Goal: Information Seeking & Learning: Learn about a topic

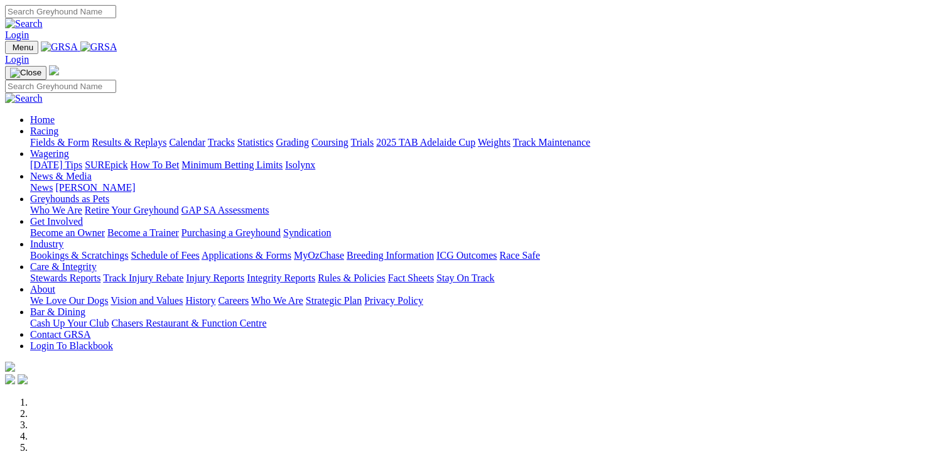
click at [73, 137] on link "Fields & Form" at bounding box center [59, 142] width 59 height 11
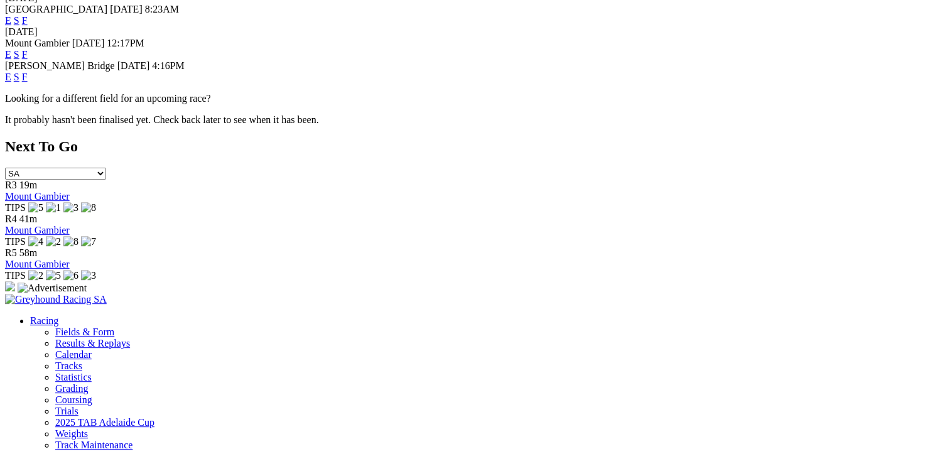
scroll to position [545, 0]
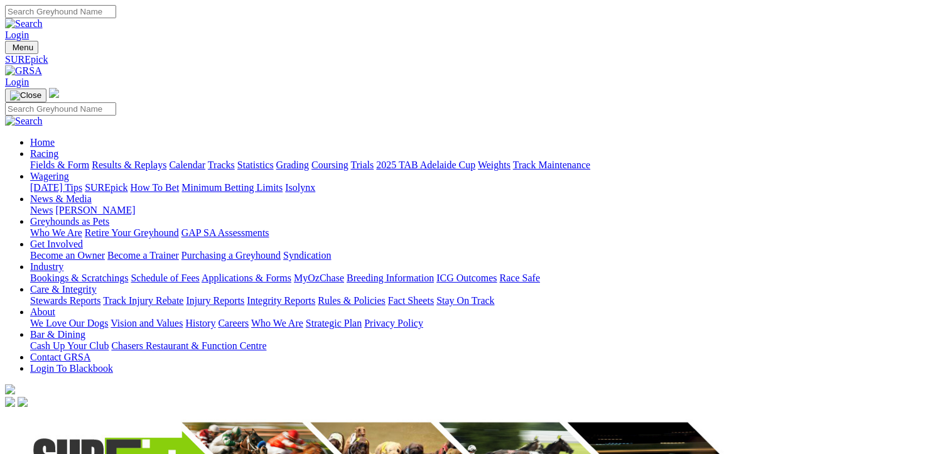
click at [55, 160] on link "Fields & Form" at bounding box center [59, 165] width 59 height 11
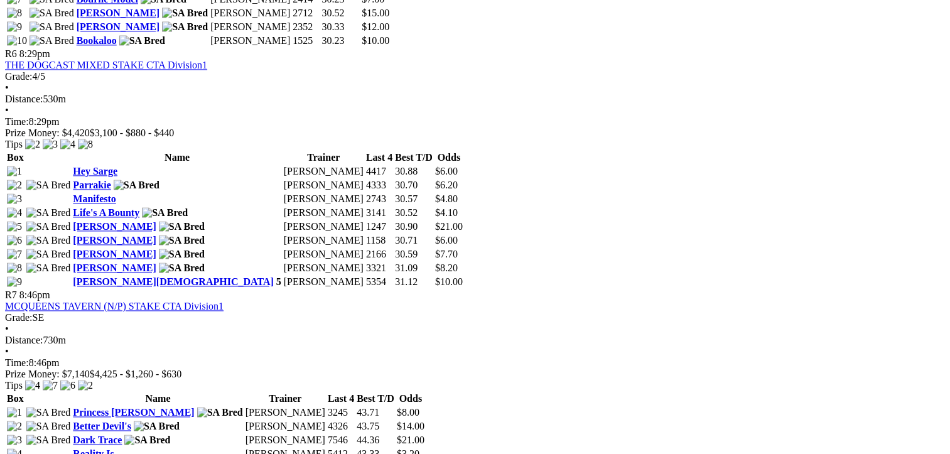
scroll to position [1766, 0]
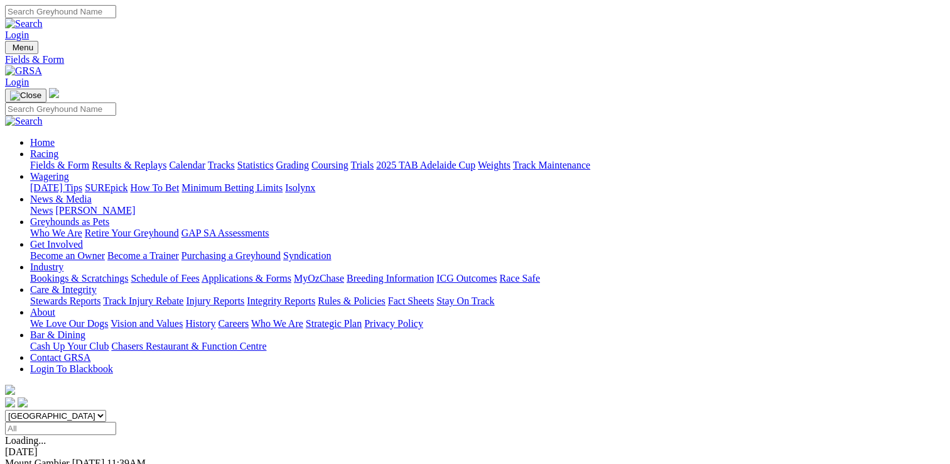
click at [82, 182] on link "[DATE] Tips" at bounding box center [56, 187] width 52 height 11
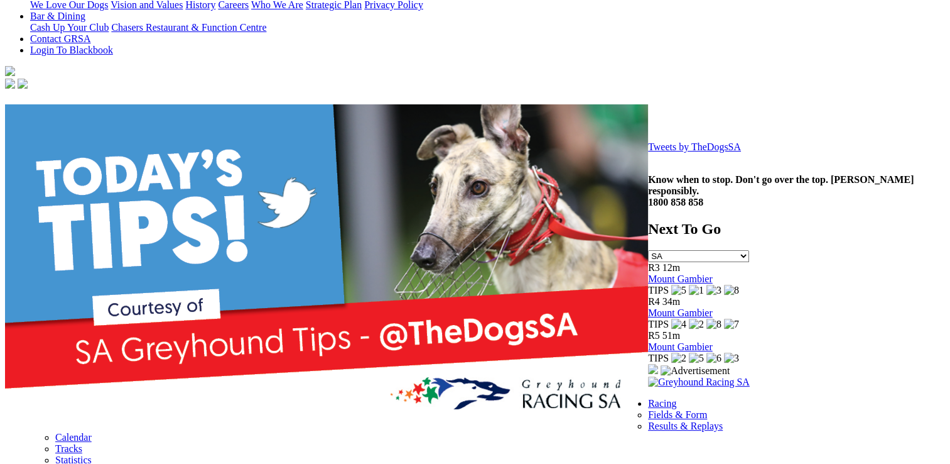
scroll to position [322, 0]
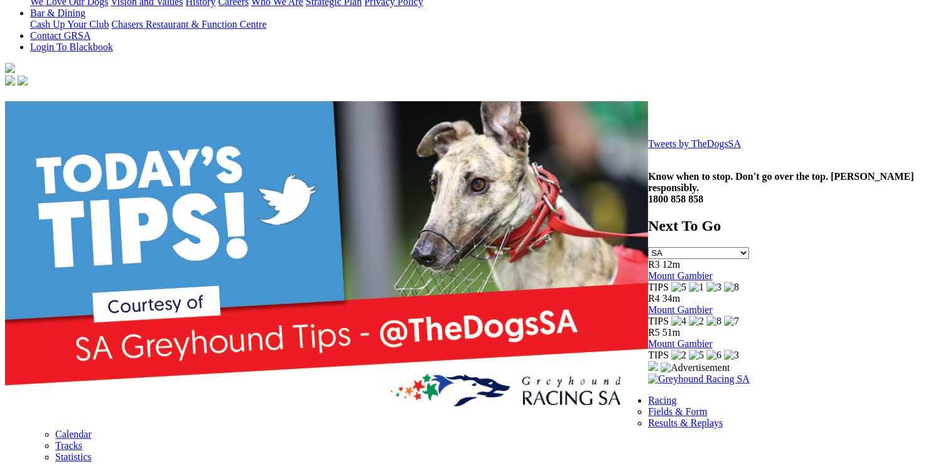
click at [648, 149] on link "Tweets by TheDogsSA" at bounding box center [694, 143] width 93 height 11
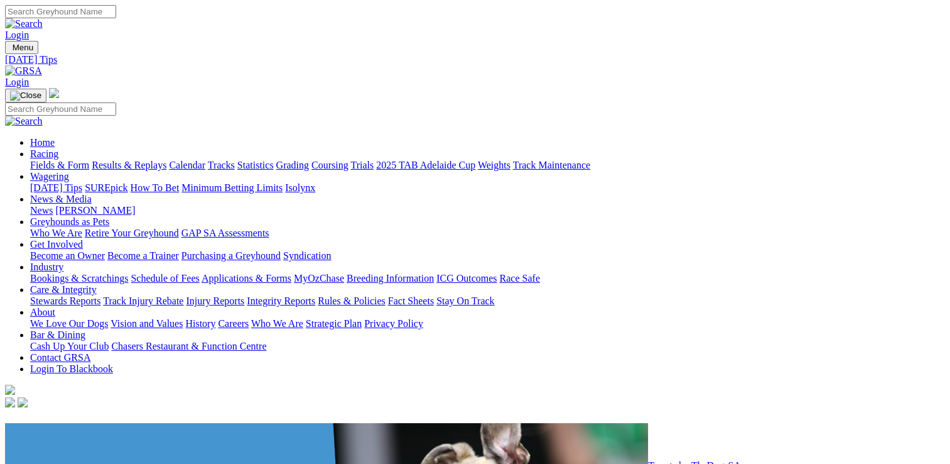
click at [92, 193] on link "News & Media" at bounding box center [61, 198] width 62 height 11
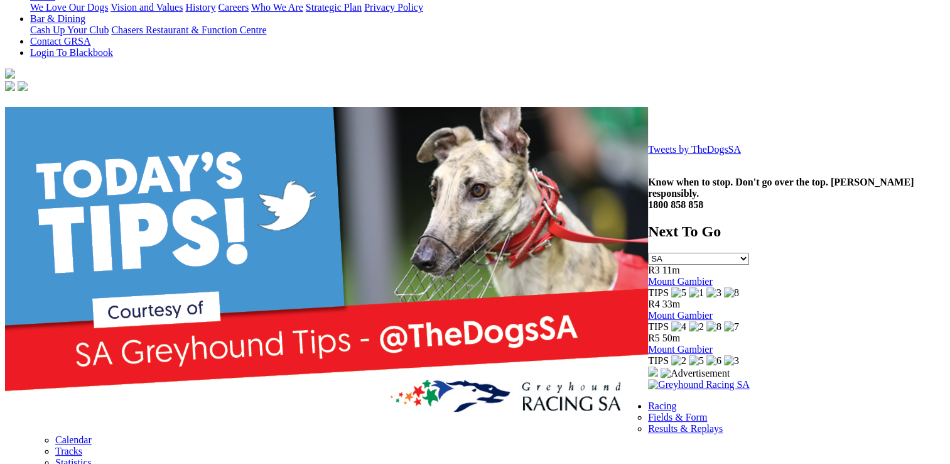
scroll to position [329, 0]
